Goal: Navigation & Orientation: Find specific page/section

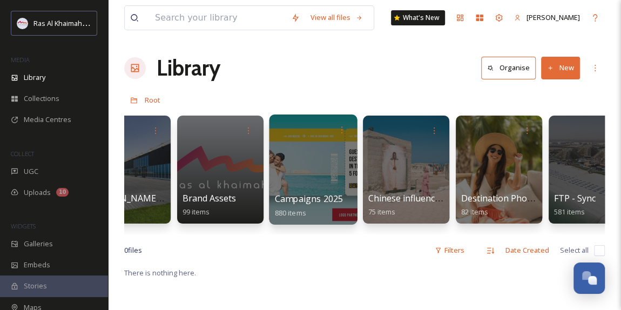
scroll to position [0, 1316]
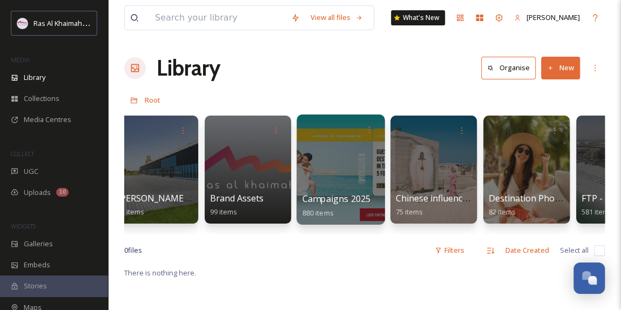
click at [346, 184] on div at bounding box center [340, 169] width 88 height 110
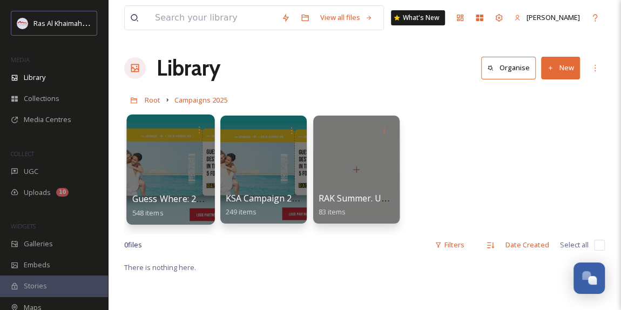
click at [170, 172] on div at bounding box center [170, 169] width 88 height 110
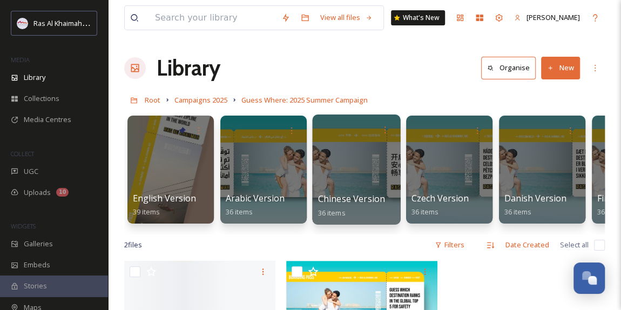
click at [360, 169] on div at bounding box center [356, 169] width 88 height 110
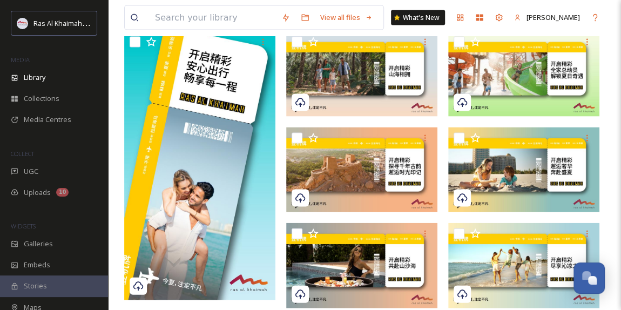
scroll to position [1019, 0]
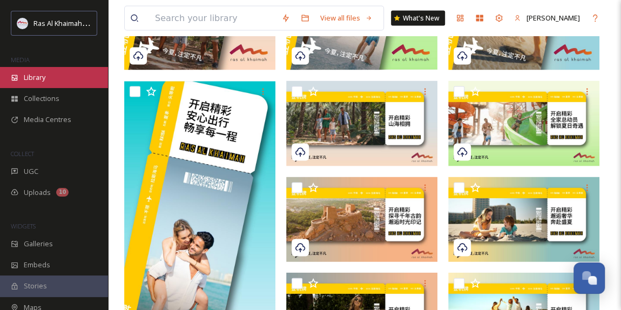
click at [58, 83] on div "Library" at bounding box center [54, 77] width 108 height 21
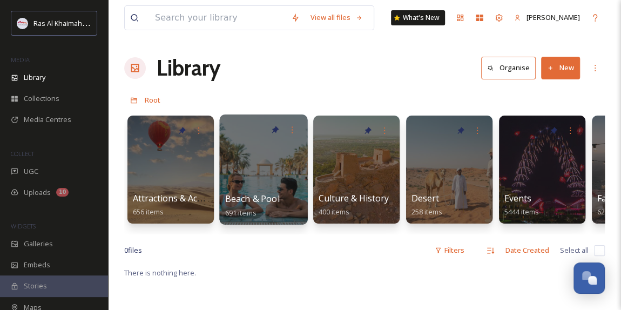
click at [257, 178] on div at bounding box center [263, 169] width 88 height 110
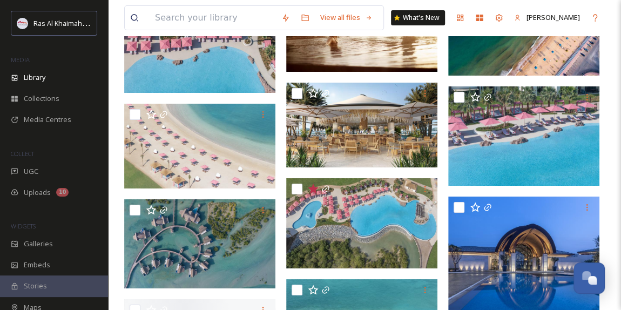
scroll to position [1963, 0]
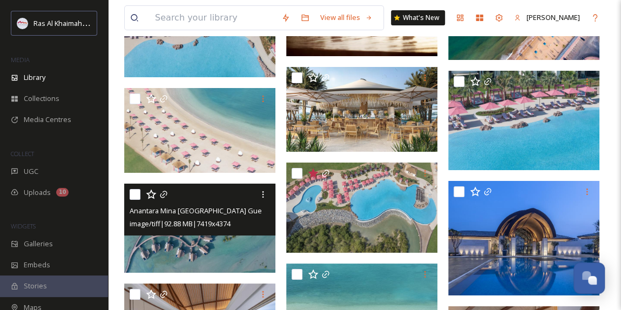
click at [207, 248] on img at bounding box center [199, 228] width 151 height 89
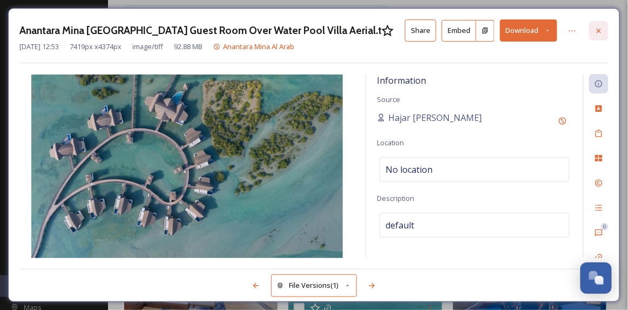
click at [600, 29] on icon at bounding box center [599, 30] width 4 height 4
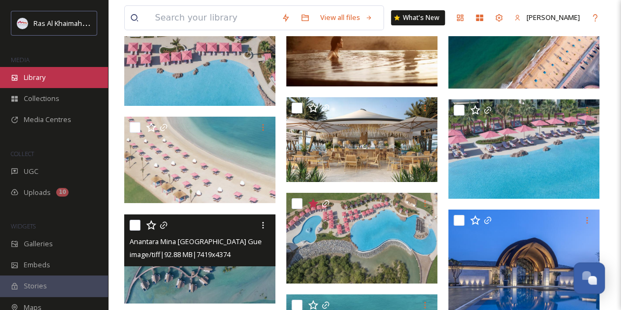
click at [52, 72] on div "Library" at bounding box center [54, 77] width 108 height 21
